Goal: Complete application form

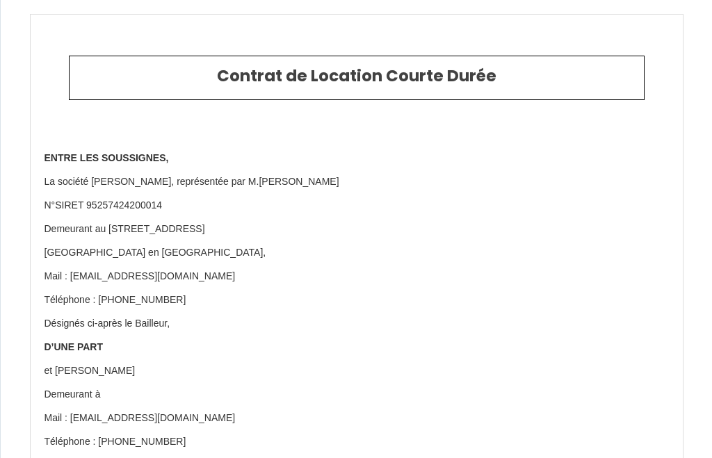
select select
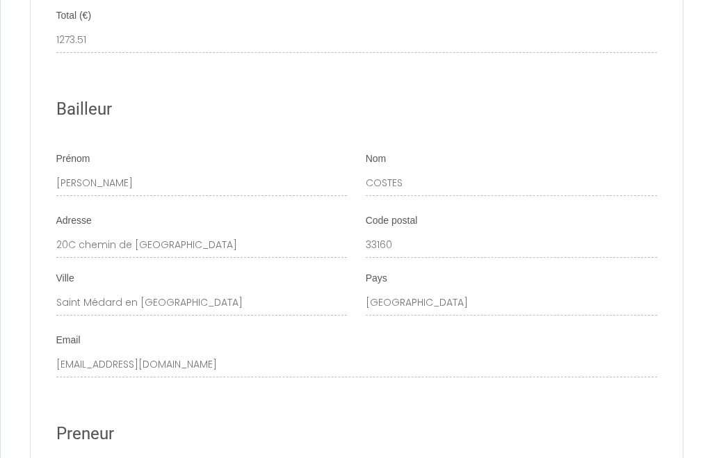
scroll to position [6070, 0]
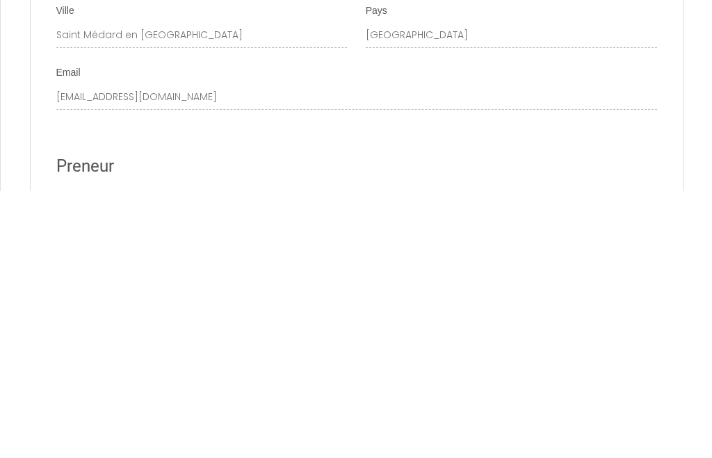
type input "1"
select select
type input "10"
select select
type input "10"
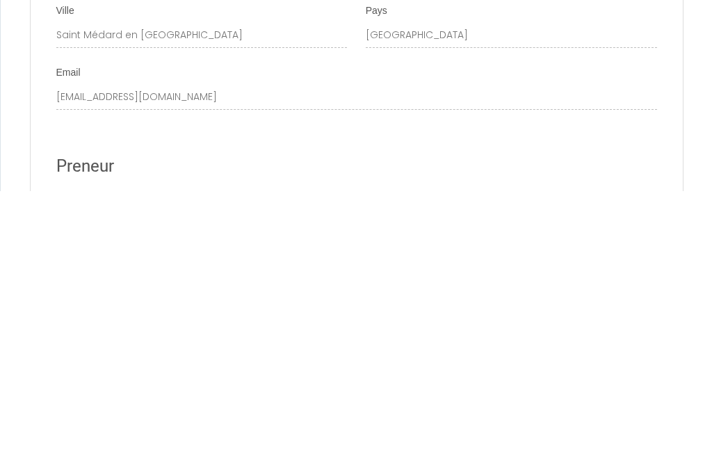
select select
type input "10 R"
select select
type input "10 Ru"
select select
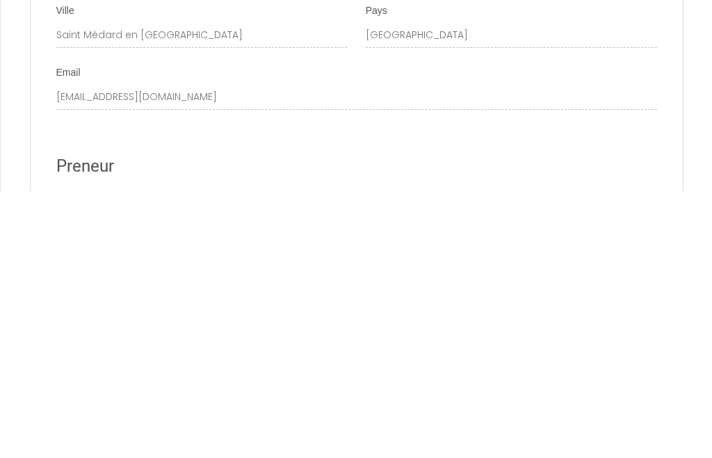
type input "10 Rue"
select select
type input "10 Rue"
select select
type input "[STREET_ADDRESS]"
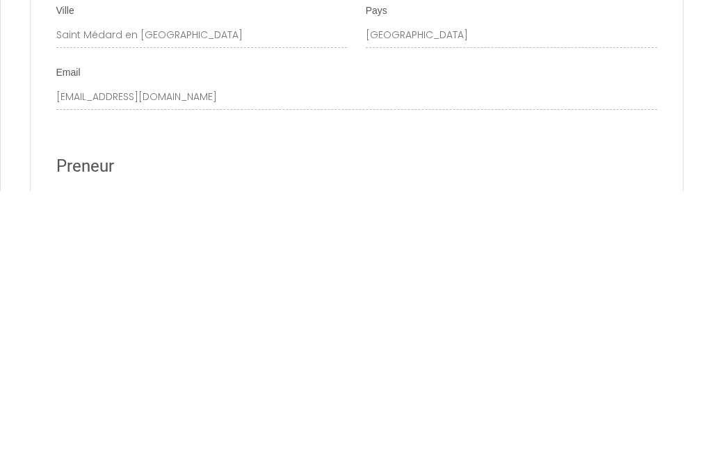
select select
type input "[STREET_ADDRESS]"
select select
type input "[STREET_ADDRESS]"
select select
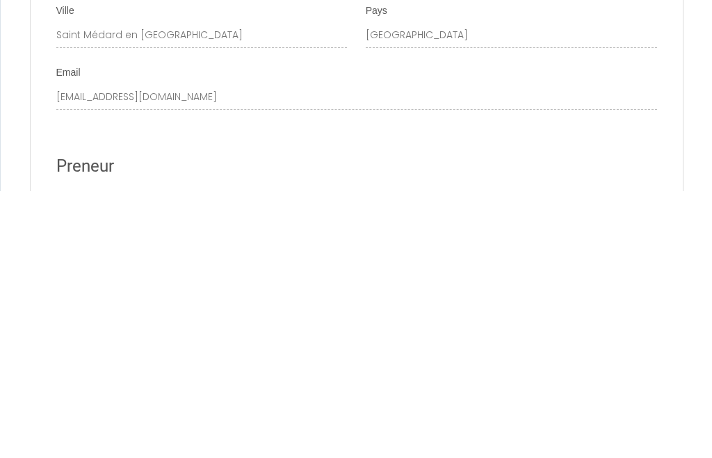
type input "[STREET_ADDRESS]"
select select
type input "[STREET_ADDRESS]"
select select
type input "[STREET_ADDRESS]"
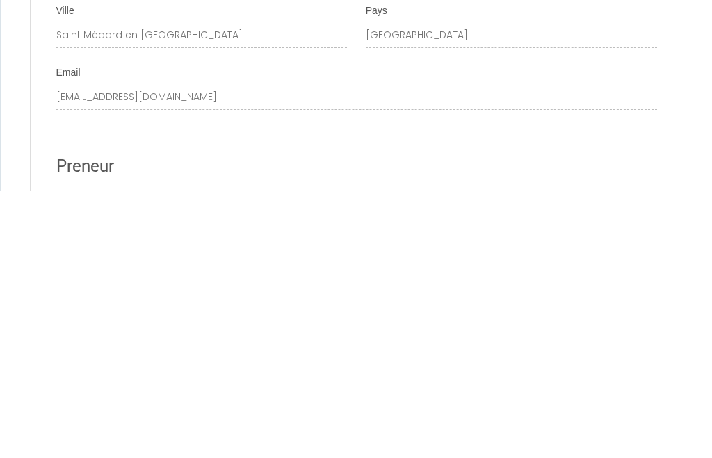
select select
type input "[STREET_ADDRESS][PERSON_NAME]"
select select
type input "[STREET_ADDRESS][PERSON_NAME]"
select select
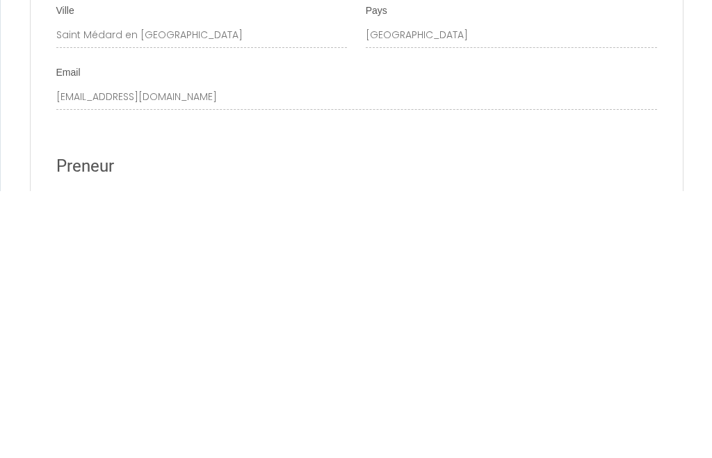
type input "[STREET_ADDRESS][PERSON_NAME]"
select select
type input "[STREET_ADDRESS]"
select select
type input "[STREET_ADDRESS]"
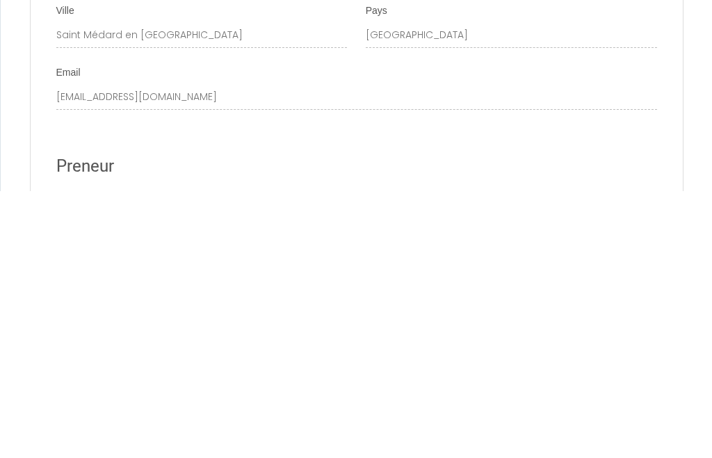
select select
type input "[STREET_ADDRESS]"
select select
type input "[STREET_ADDRESS]"
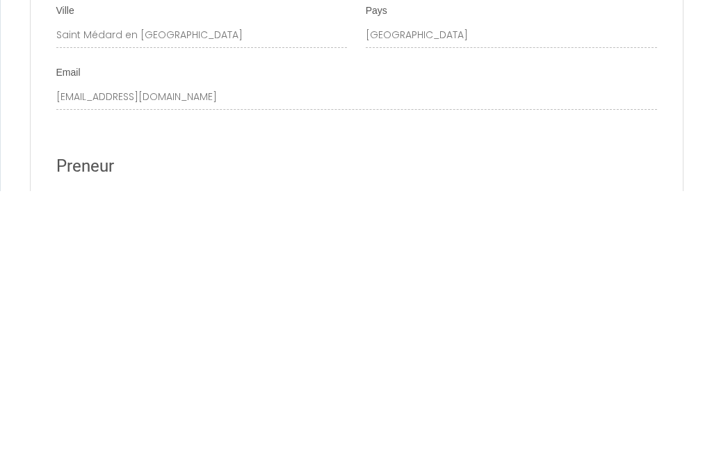
type input "4"
select select
type input "42"
select select
type input "423"
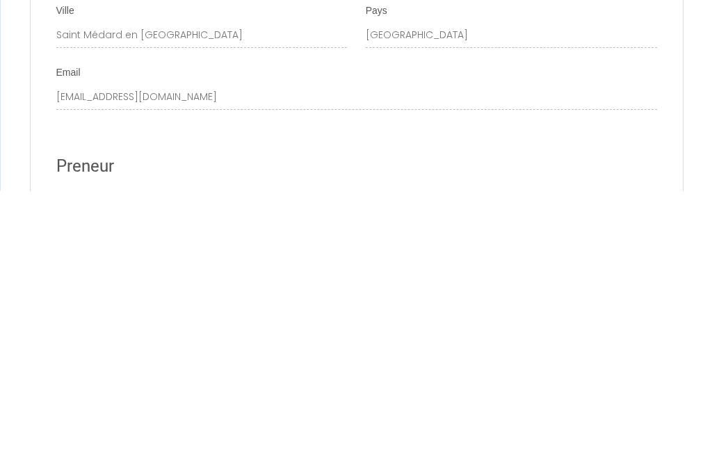
select select
type input "4230"
select select
type input "42300"
select select
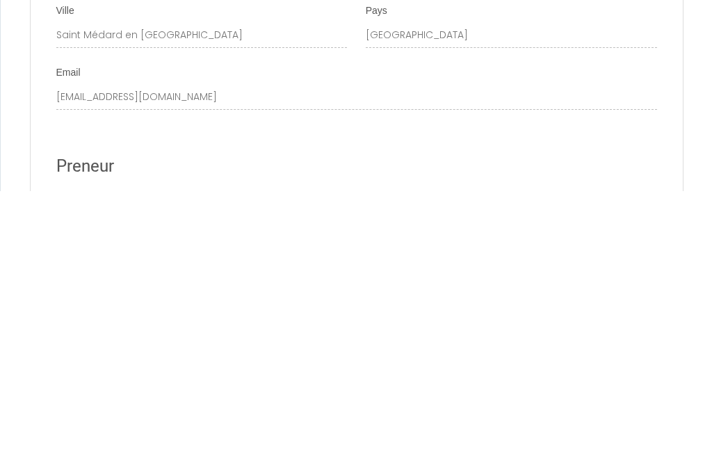
type input "42300"
type input "R"
select select
type input "RO"
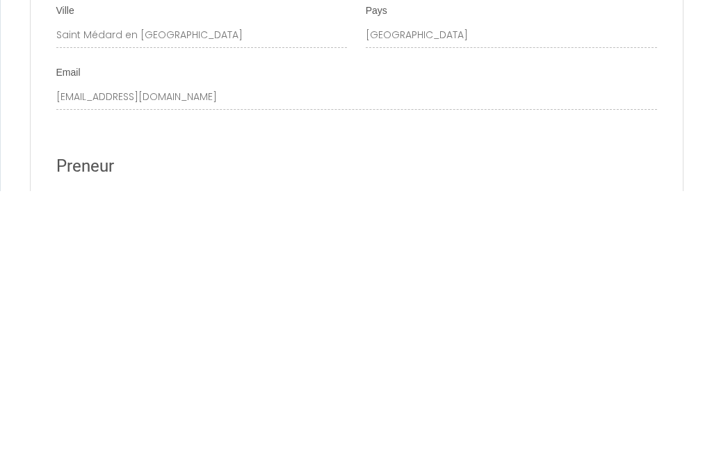
select select
type input "ROANNE"
select select
type input "ROANNE"
select select
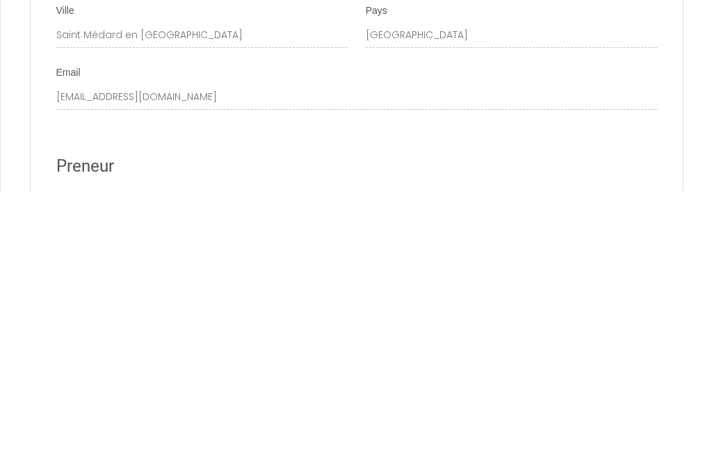
type input "ROANNE"
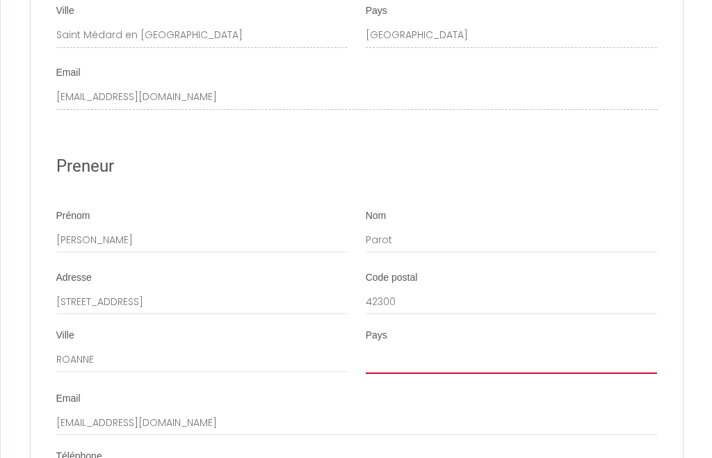
select select "FR"
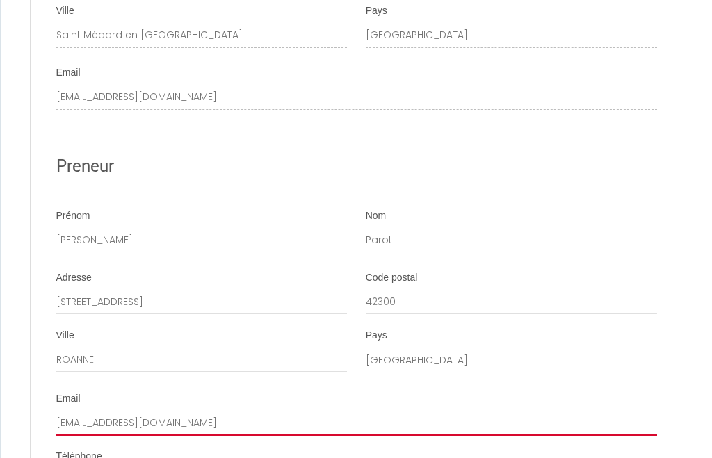
click at [343, 411] on input "[EMAIL_ADDRESS][DOMAIN_NAME]" at bounding box center [356, 423] width 601 height 25
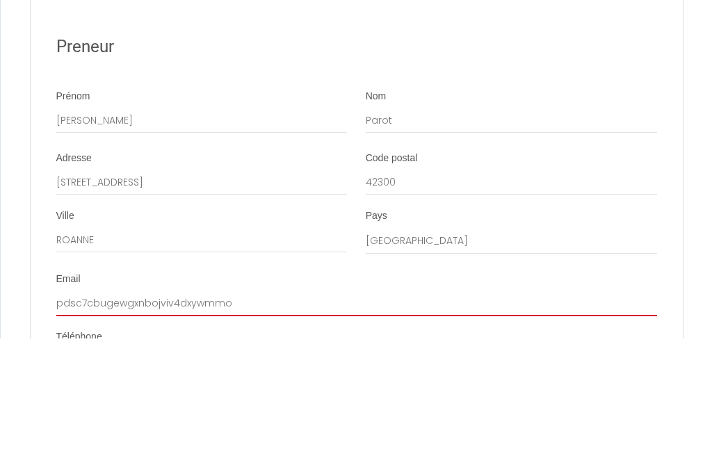
type input "pdsc7cbugewgxnbojviv4dxywmm"
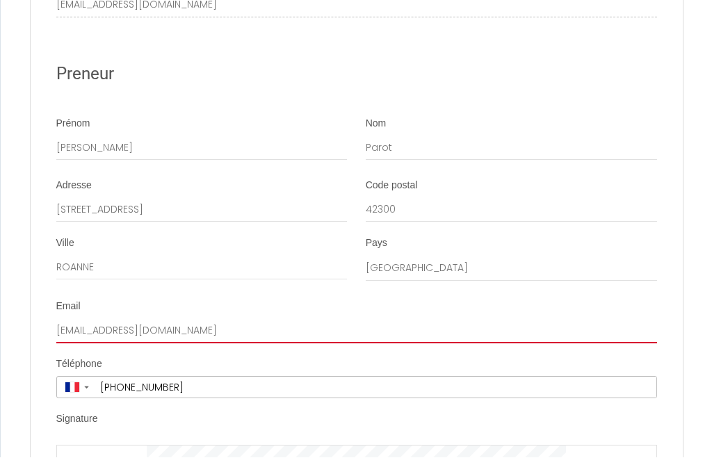
type input "[EMAIL_ADDRESS][DOMAIN_NAME]"
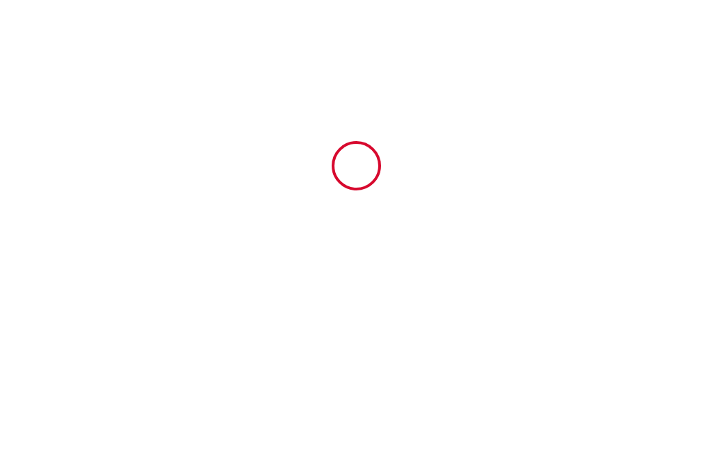
scroll to position [1, 0]
type input "45"
type input "1146"
type input "ROANNE"
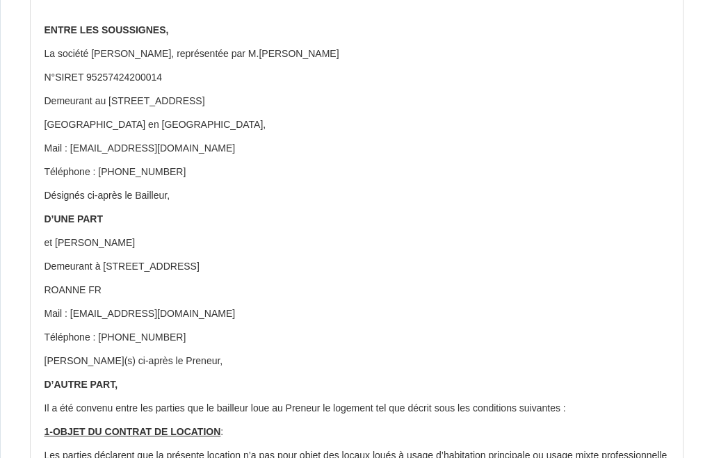
scroll to position [0, 0]
